Goal: Navigation & Orientation: Find specific page/section

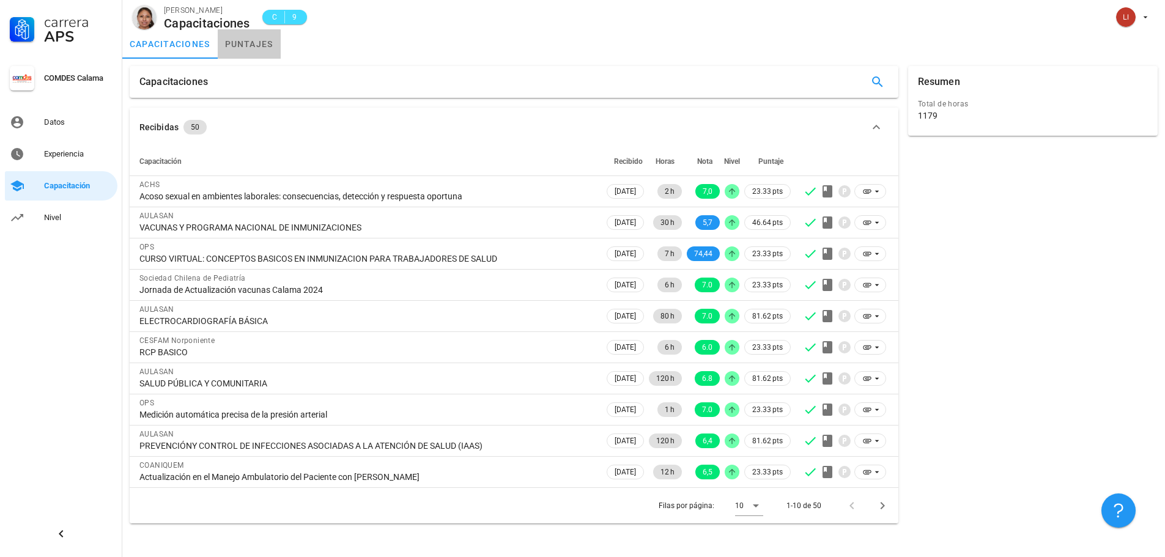
click at [237, 48] on link "puntajes" at bounding box center [249, 43] width 63 height 29
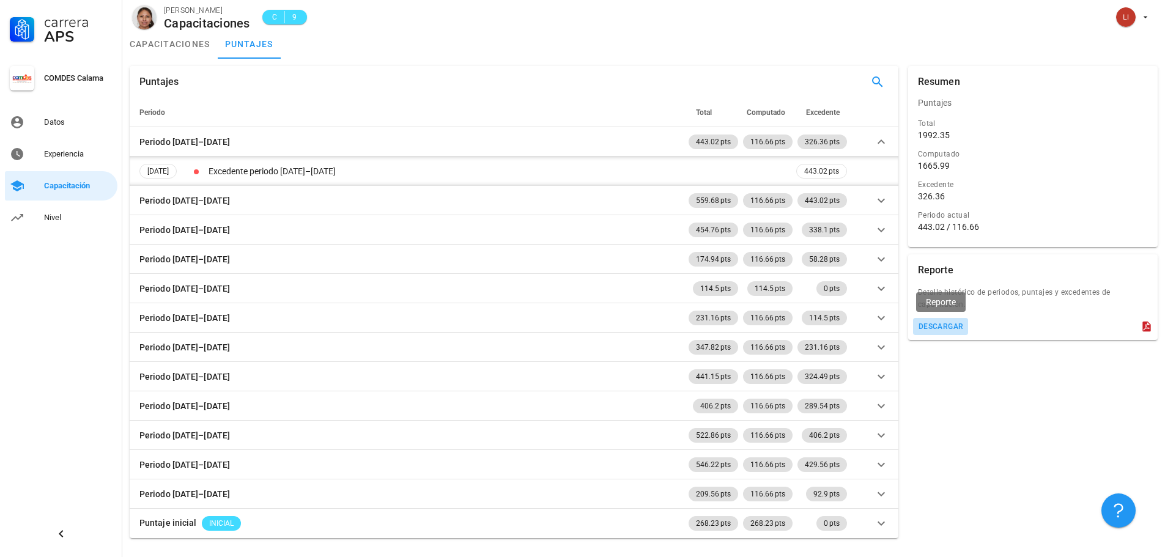
click at [938, 324] on div "descargar" at bounding box center [941, 326] width 46 height 9
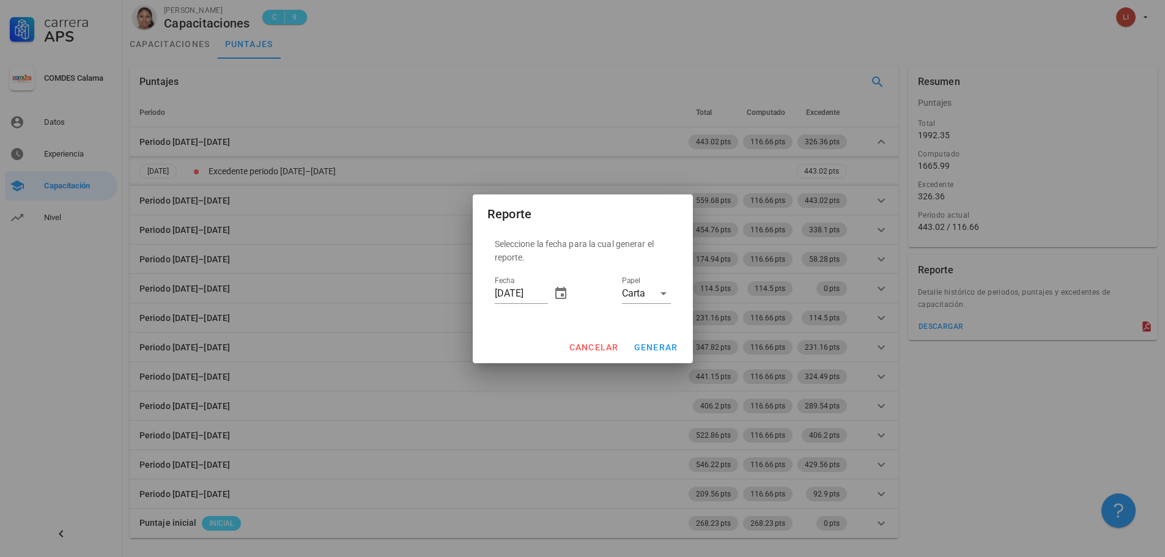
click at [1069, 412] on div at bounding box center [582, 278] width 1165 height 557
click at [605, 349] on span "cancelar" at bounding box center [593, 348] width 50 height 10
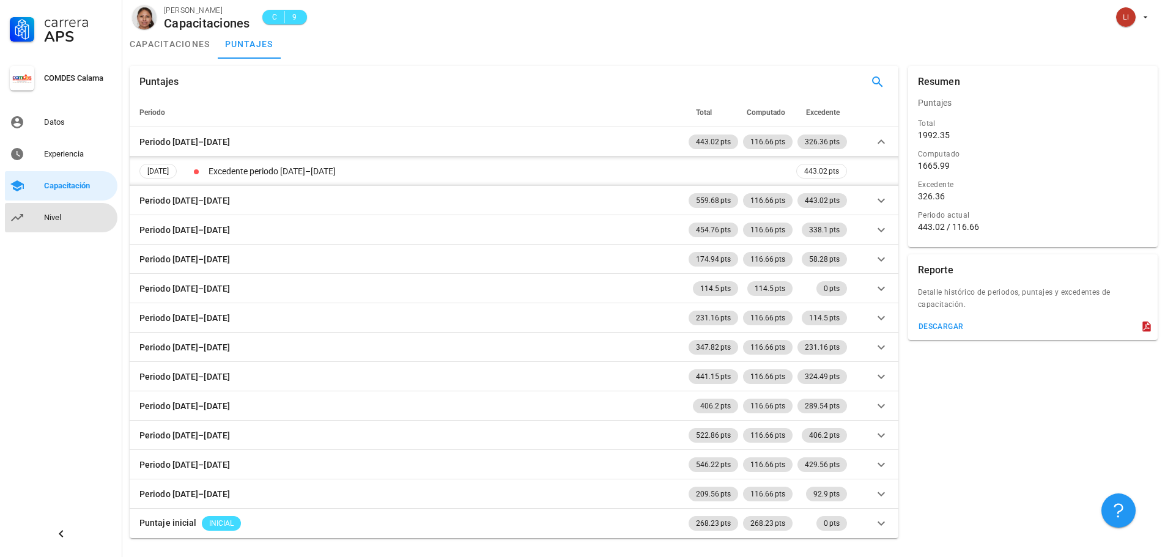
click at [38, 218] on link "Nivel" at bounding box center [61, 217] width 113 height 29
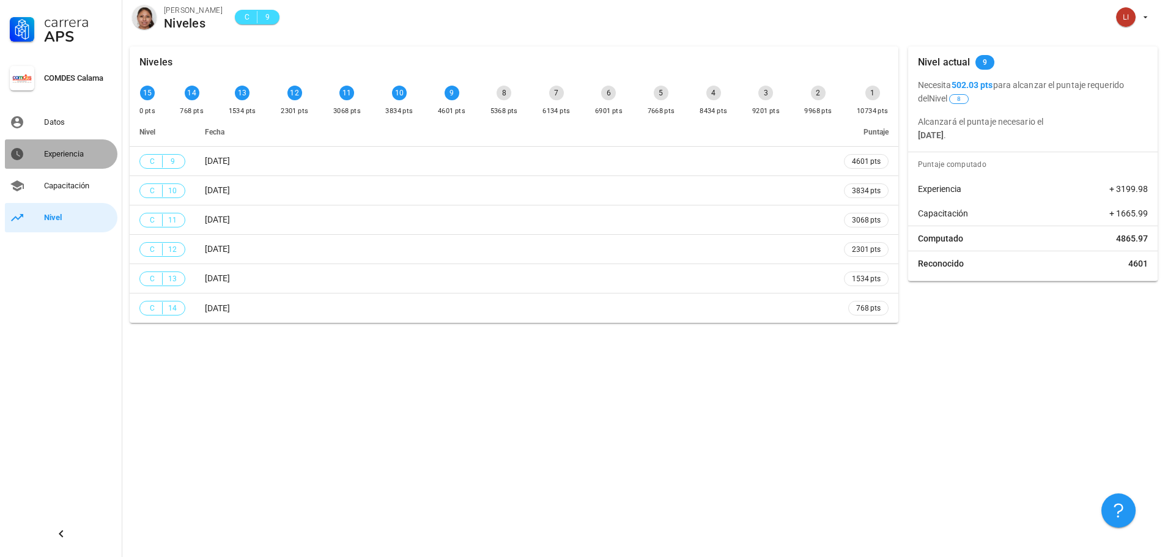
click at [72, 155] on div "Experiencia" at bounding box center [78, 154] width 69 height 10
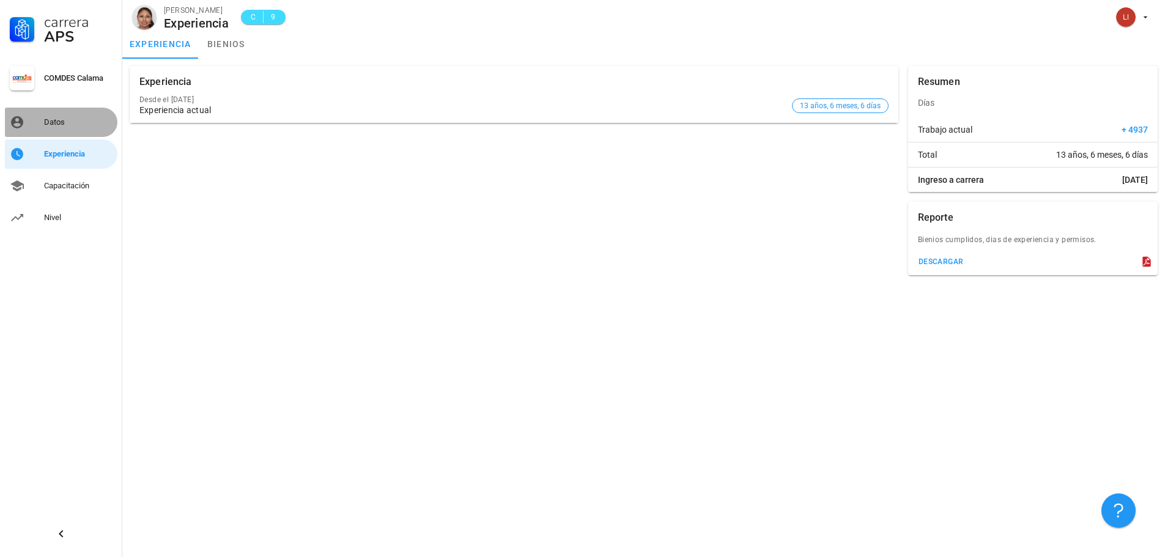
click at [78, 132] on link "Datos" at bounding box center [61, 122] width 113 height 29
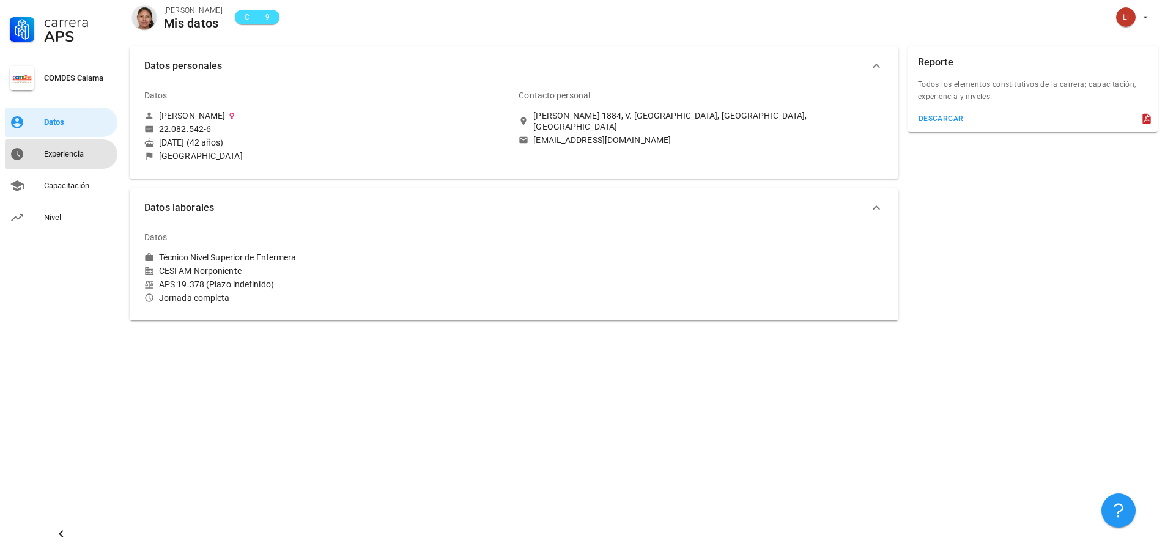
click at [71, 162] on div "Experiencia" at bounding box center [78, 154] width 69 height 20
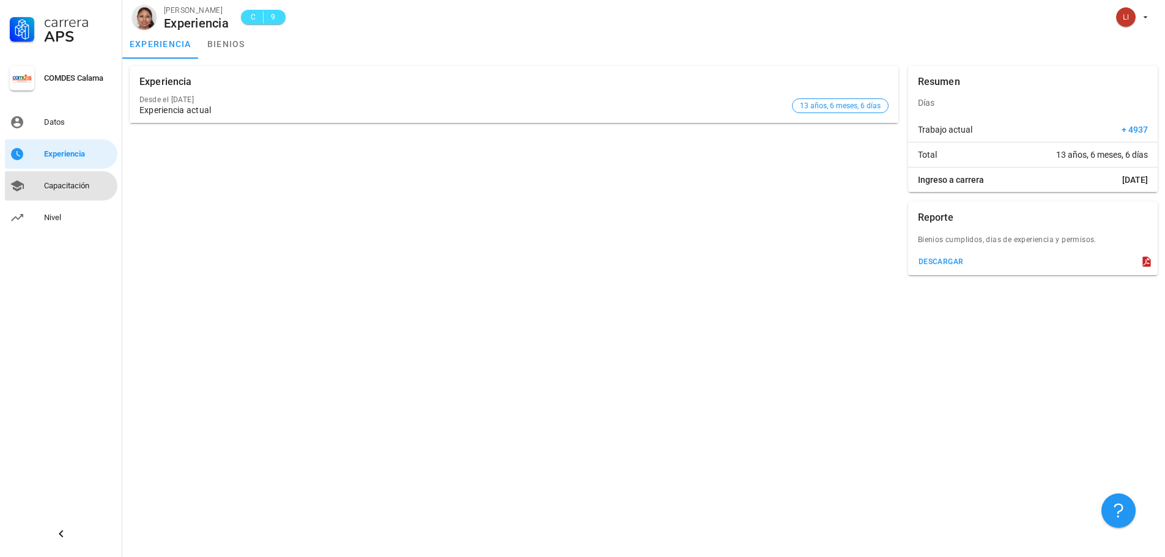
click at [64, 184] on div "Capacitación" at bounding box center [78, 186] width 69 height 10
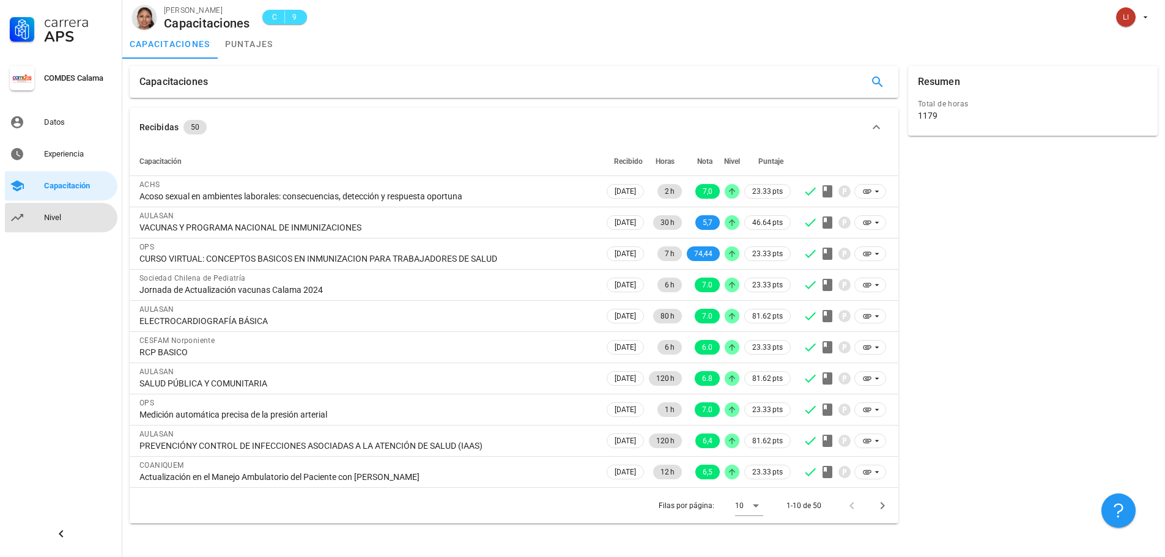
click at [49, 217] on div "Nivel" at bounding box center [78, 218] width 69 height 10
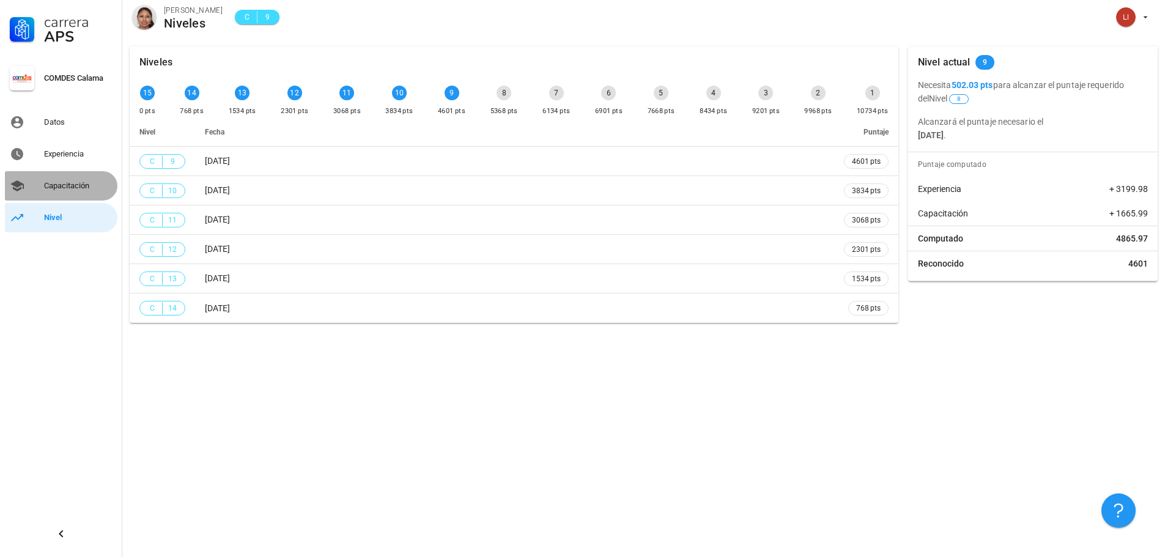
click at [73, 186] on div "Capacitación" at bounding box center [78, 186] width 69 height 10
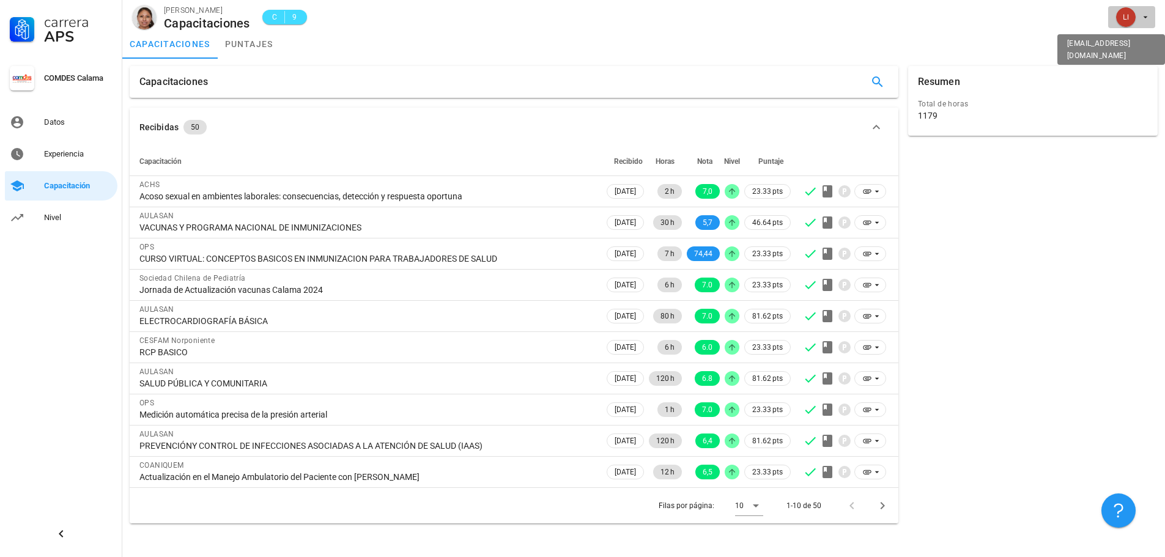
click at [1143, 14] on icon "button" at bounding box center [1146, 17] width 10 height 10
click at [1128, 44] on link "Salir" at bounding box center [1121, 47] width 73 height 29
